Goal: Task Accomplishment & Management: Manage account settings

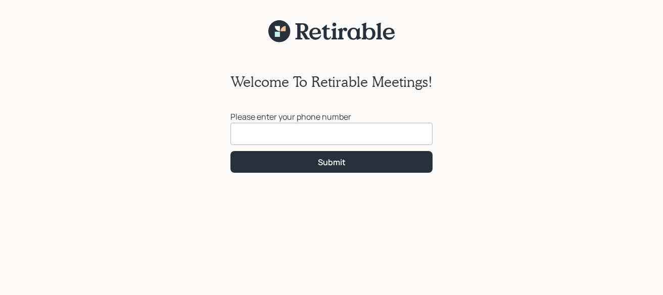
click at [260, 134] on input at bounding box center [331, 134] width 202 height 22
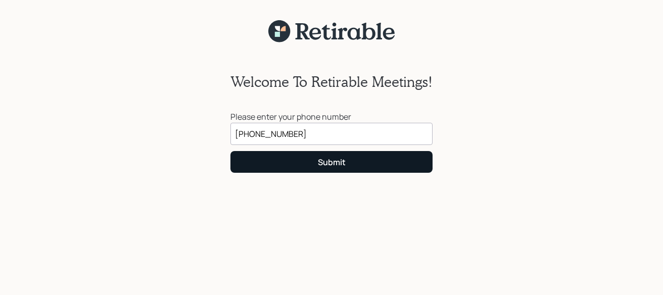
type input "(979) 820-4147"
click at [312, 166] on button "Submit" at bounding box center [331, 162] width 202 height 22
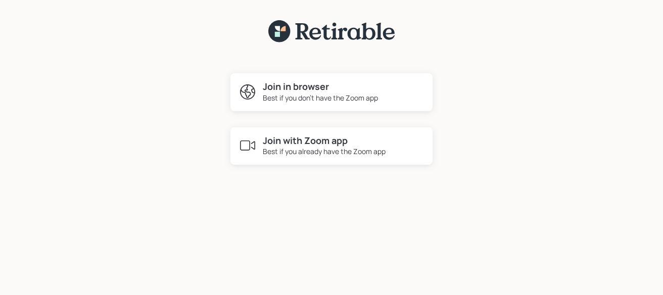
click at [301, 97] on div "Best if you don't have the Zoom app" at bounding box center [320, 97] width 115 height 11
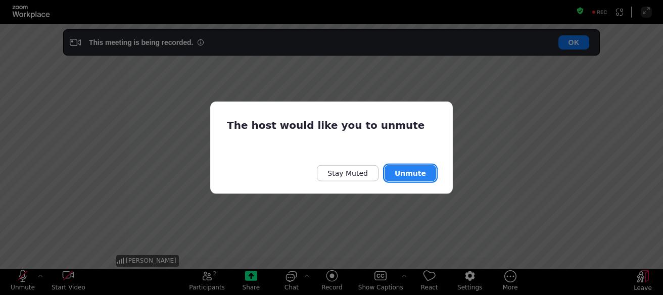
click at [407, 170] on button "Unmute" at bounding box center [411, 173] width 52 height 16
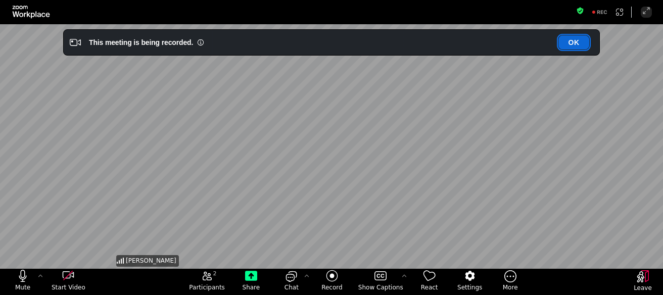
click at [574, 44] on button "OK" at bounding box center [573, 42] width 31 height 14
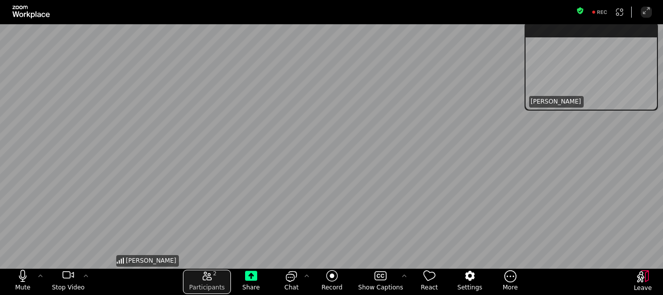
click at [213, 276] on icon "open the participants list pane,[2] particpants" at bounding box center [207, 276] width 12 height 12
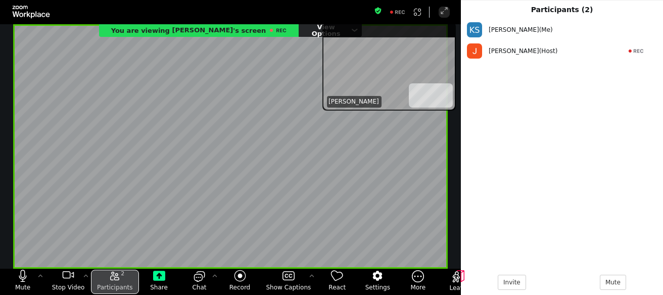
scroll to position [252, 200]
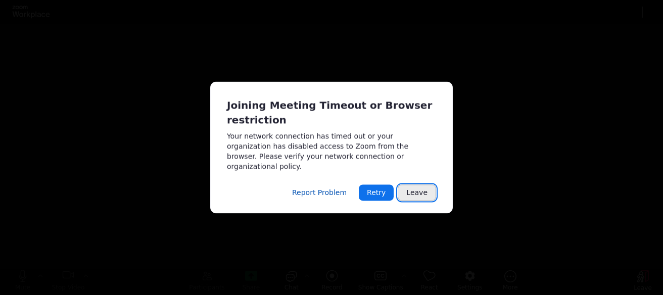
click at [422, 193] on button "Leave" at bounding box center [417, 193] width 38 height 16
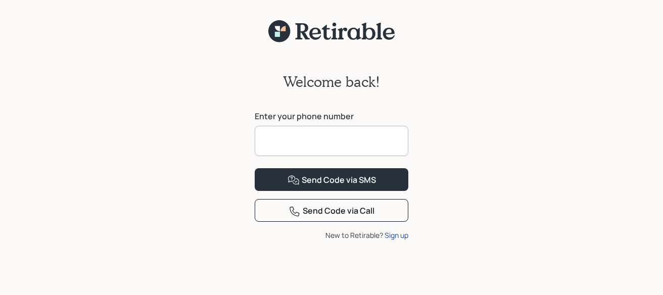
click at [300, 146] on input at bounding box center [332, 141] width 154 height 30
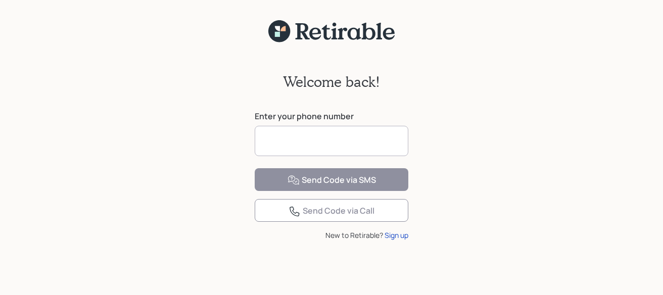
click at [283, 144] on input at bounding box center [332, 141] width 154 height 30
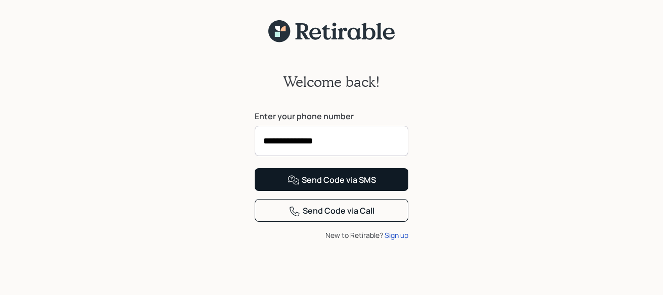
type input "**********"
click at [335, 186] on div "Send Code via SMS" at bounding box center [332, 180] width 88 height 12
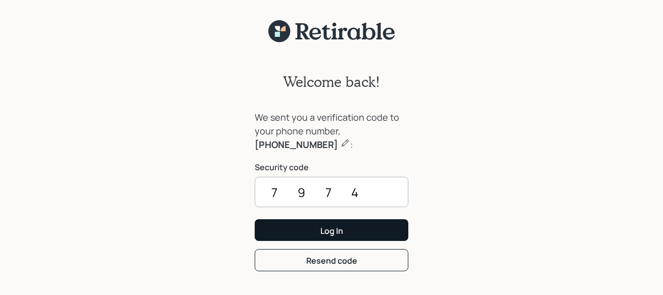
type input "7974"
click at [333, 237] on div "Log In" at bounding box center [331, 230] width 23 height 11
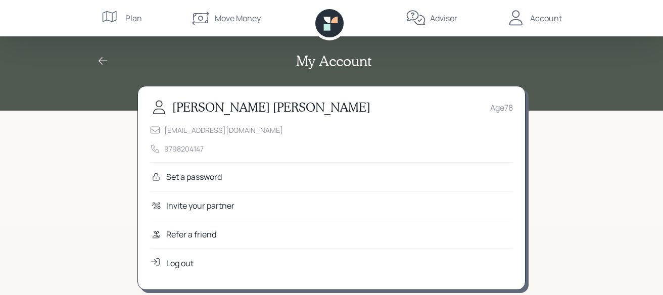
click at [180, 176] on div "Set a password" at bounding box center [194, 177] width 56 height 12
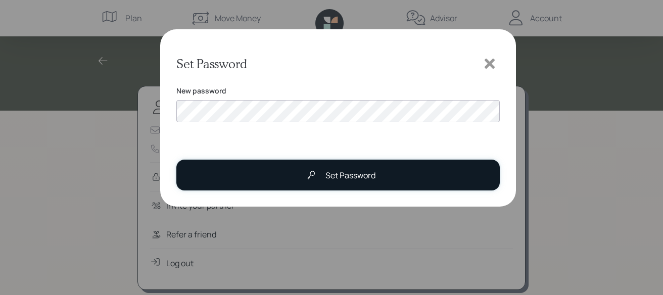
click at [318, 172] on div at bounding box center [311, 175] width 20 height 20
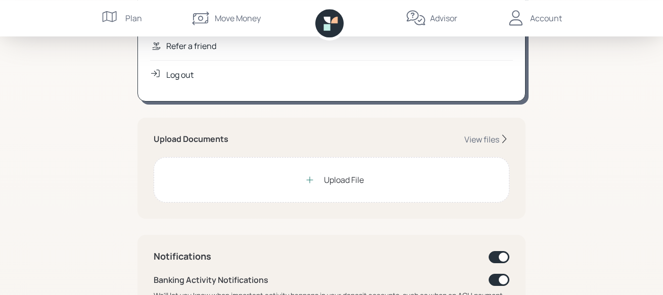
scroll to position [215, 0]
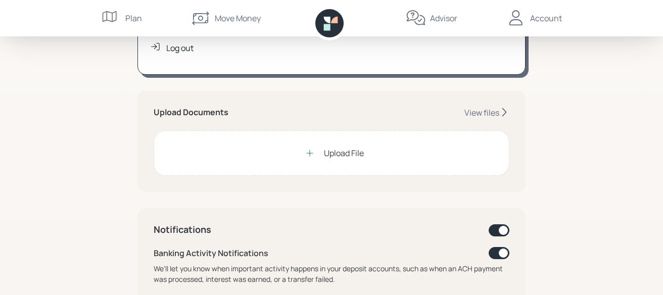
click at [339, 156] on div "Upload File" at bounding box center [344, 153] width 40 height 12
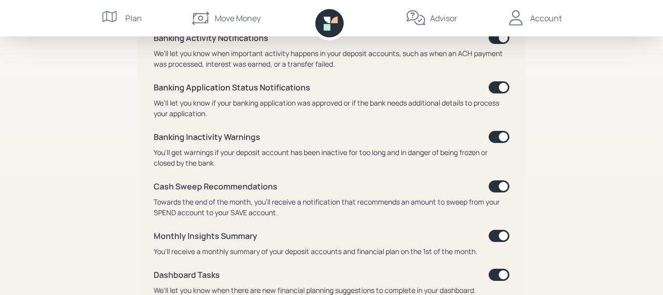
scroll to position [485, 0]
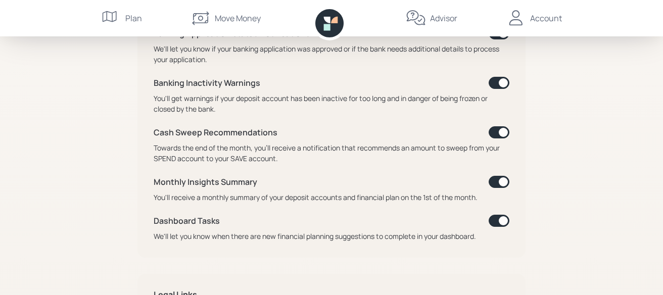
drag, startPoint x: 501, startPoint y: 222, endPoint x: 487, endPoint y: 222, distance: 14.2
click at [487, 222] on div "Dashboard Tasks" at bounding box center [332, 221] width 356 height 12
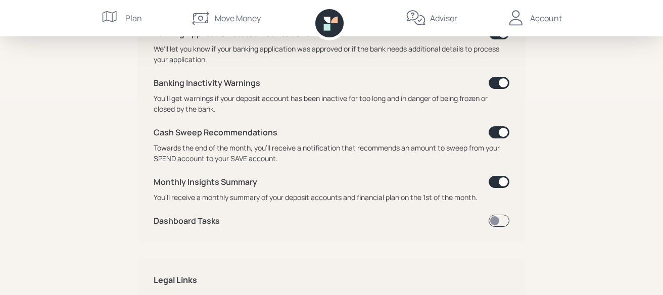
click at [494, 221] on span at bounding box center [499, 221] width 21 height 12
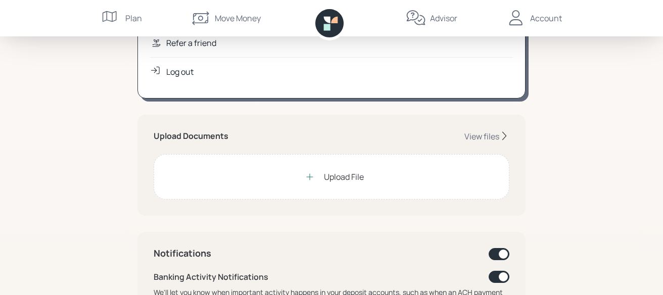
scroll to position [215, 0]
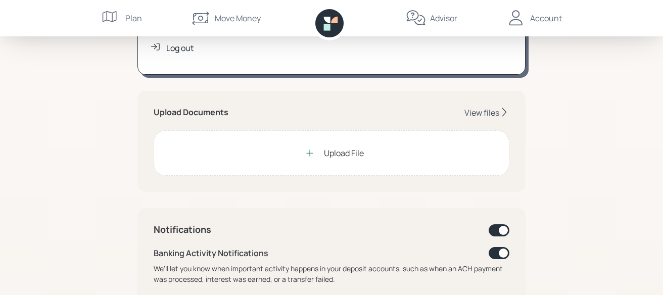
click at [491, 114] on div "View files" at bounding box center [481, 112] width 35 height 11
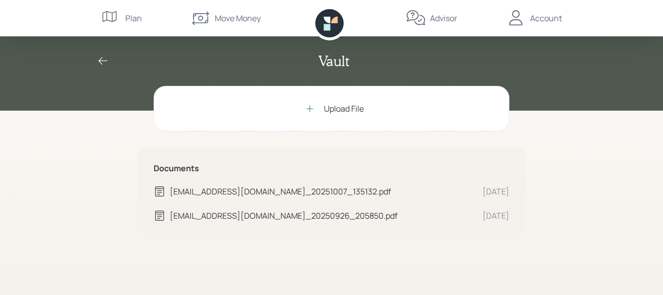
click at [549, 23] on div "Account" at bounding box center [546, 18] width 32 height 12
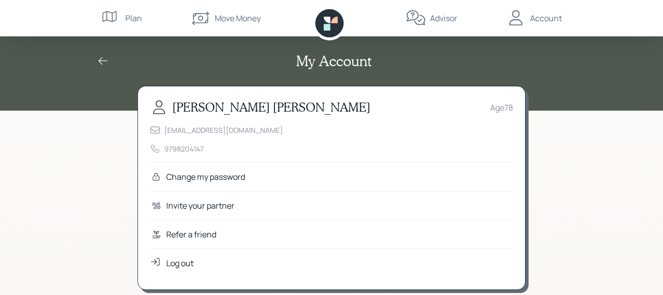
click at [179, 265] on div "Log out" at bounding box center [179, 263] width 27 height 12
